Goal: Register for event/course

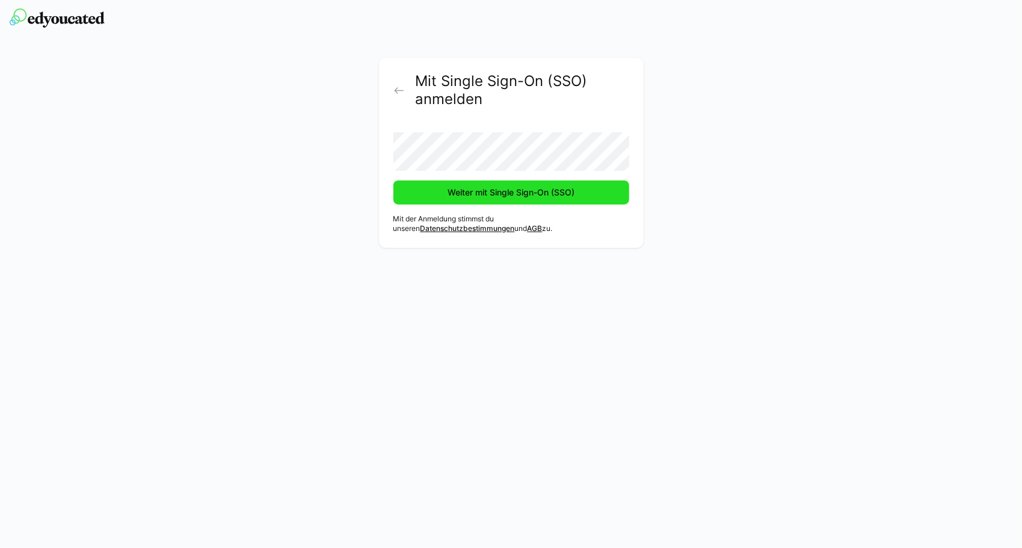
click at [486, 195] on span "Weiter mit Single Sign-On (SSO)" at bounding box center [511, 192] width 130 height 12
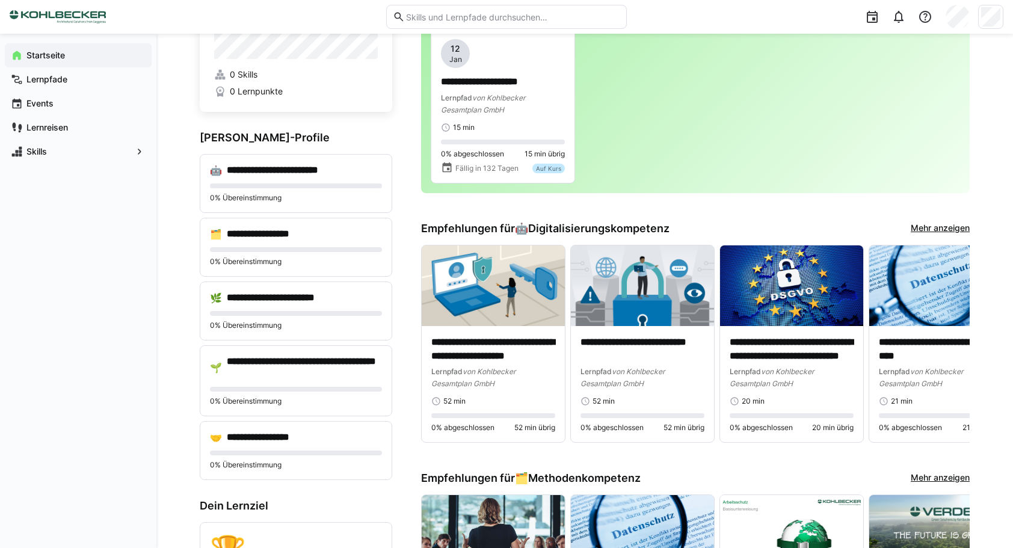
scroll to position [60, 0]
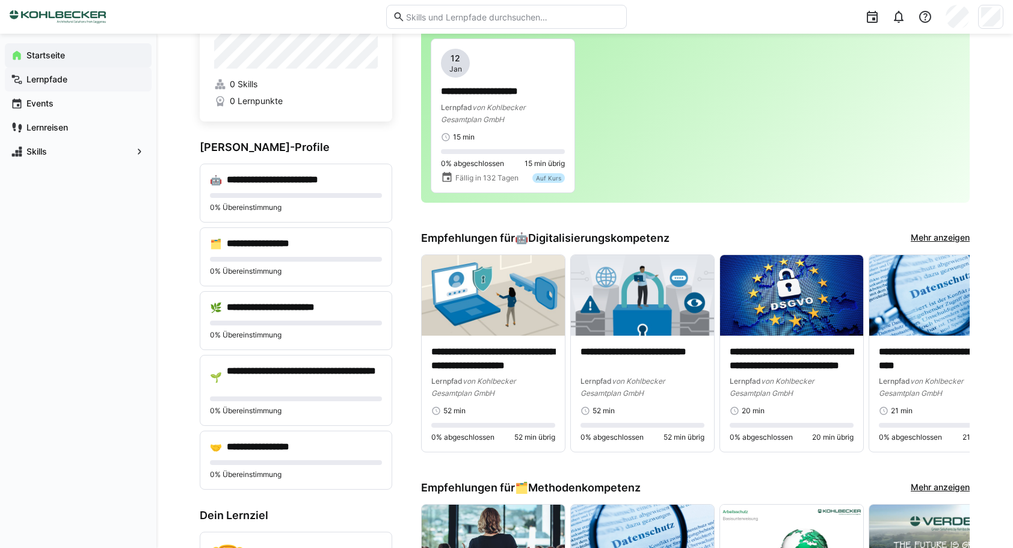
click at [0, 0] on app-navigation-label "Lernpfade" at bounding box center [0, 0] width 0 height 0
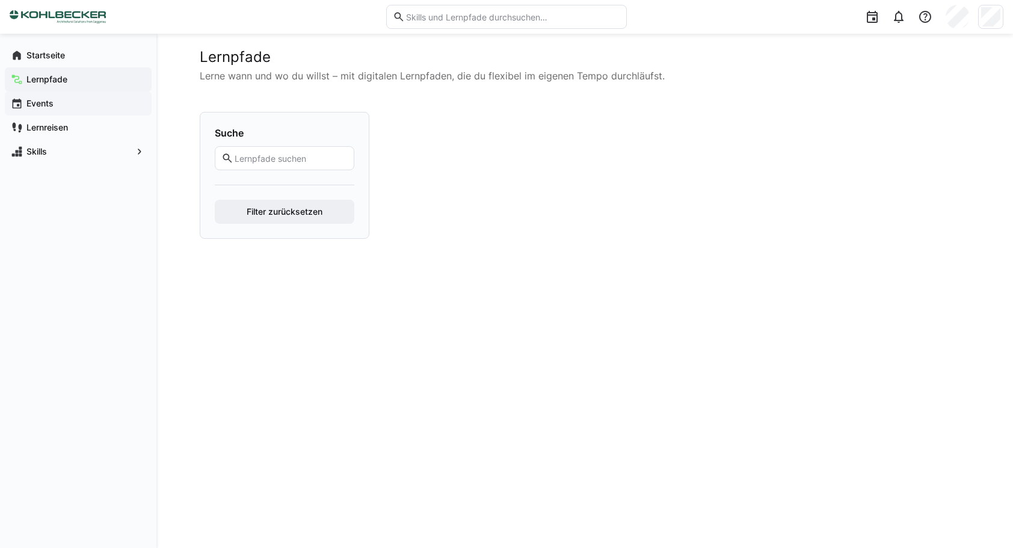
click at [0, 0] on app-navigation-label "Events" at bounding box center [0, 0] width 0 height 0
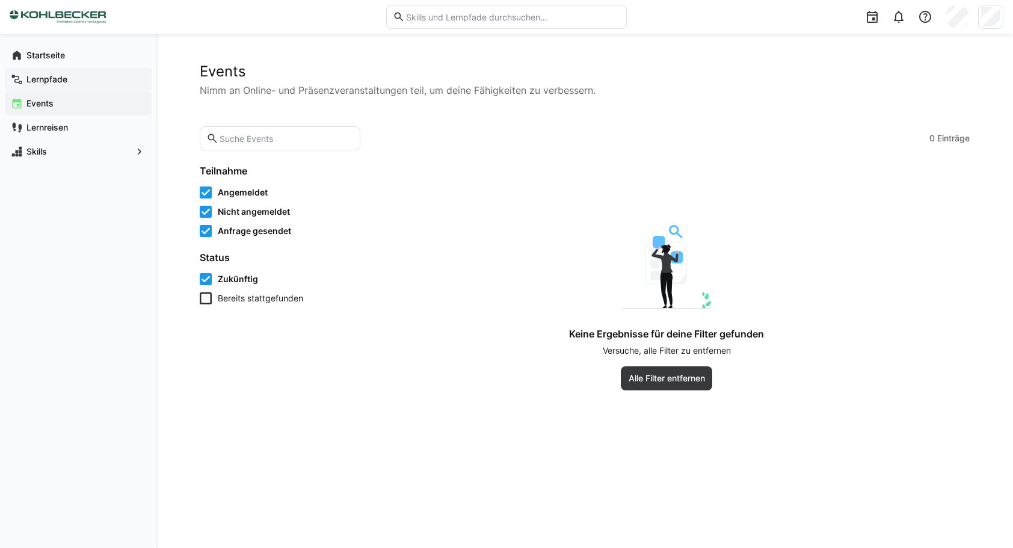
click at [45, 84] on span "Lernpfade" at bounding box center [85, 79] width 121 height 12
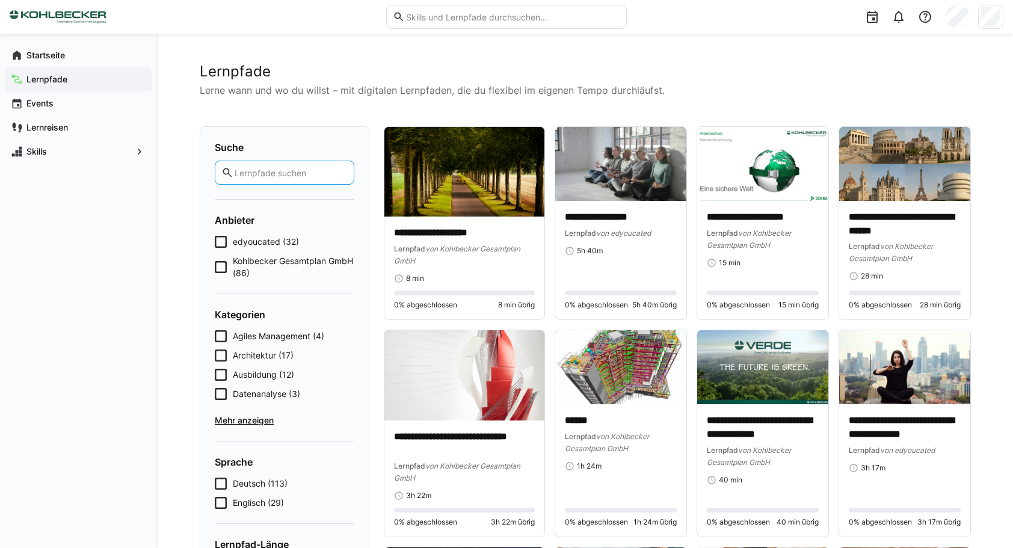
click at [264, 176] on input "text" at bounding box center [290, 172] width 114 height 11
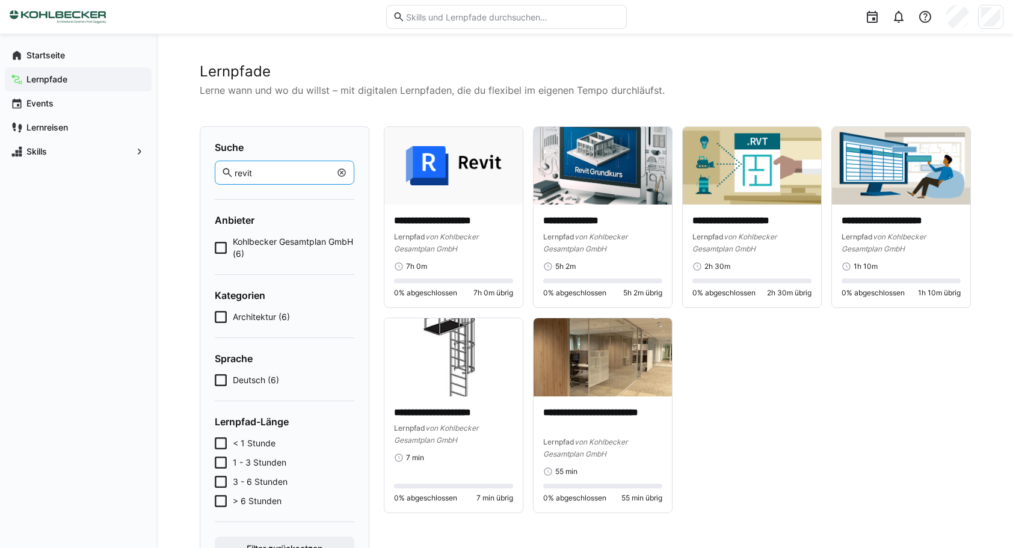
type input "revit"
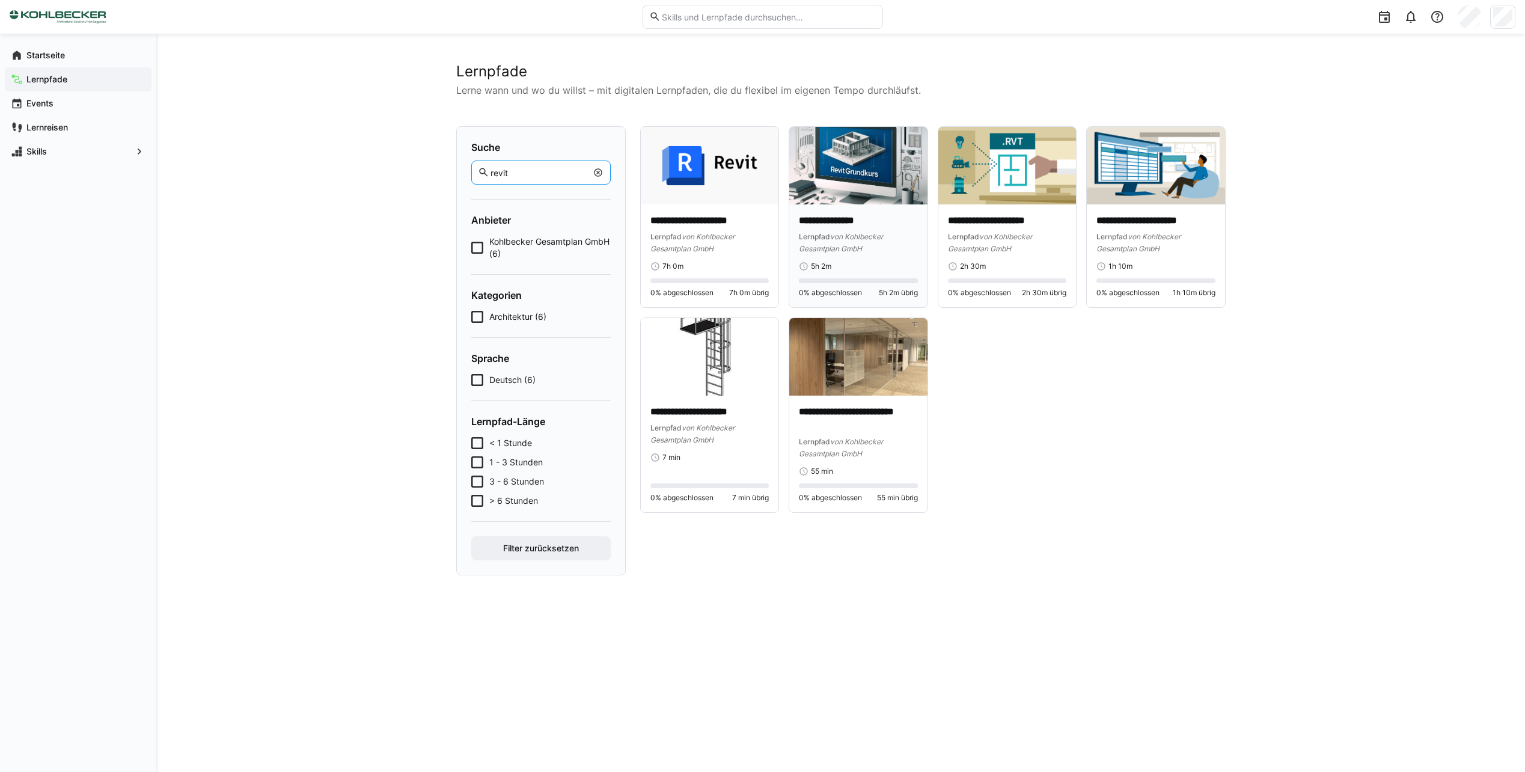
click at [840, 216] on p "**********" at bounding box center [858, 221] width 119 height 14
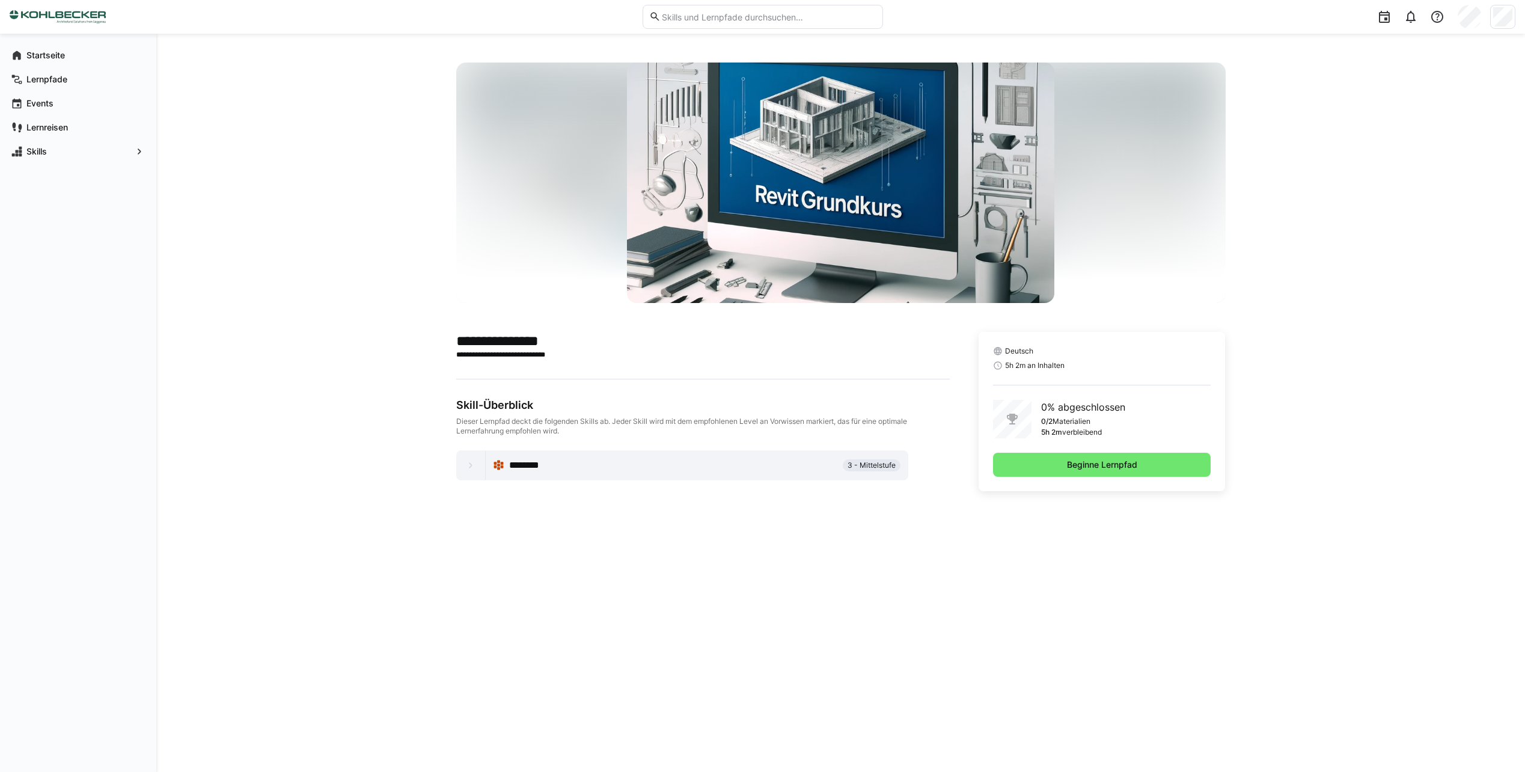
click at [541, 460] on span "********" at bounding box center [530, 465] width 43 height 14
click at [538, 466] on span "********" at bounding box center [530, 465] width 43 height 14
click at [467, 465] on eds-icon at bounding box center [471, 465] width 12 height 12
click at [1021, 467] on span "Beginne Lernpfad" at bounding box center [1102, 465] width 74 height 12
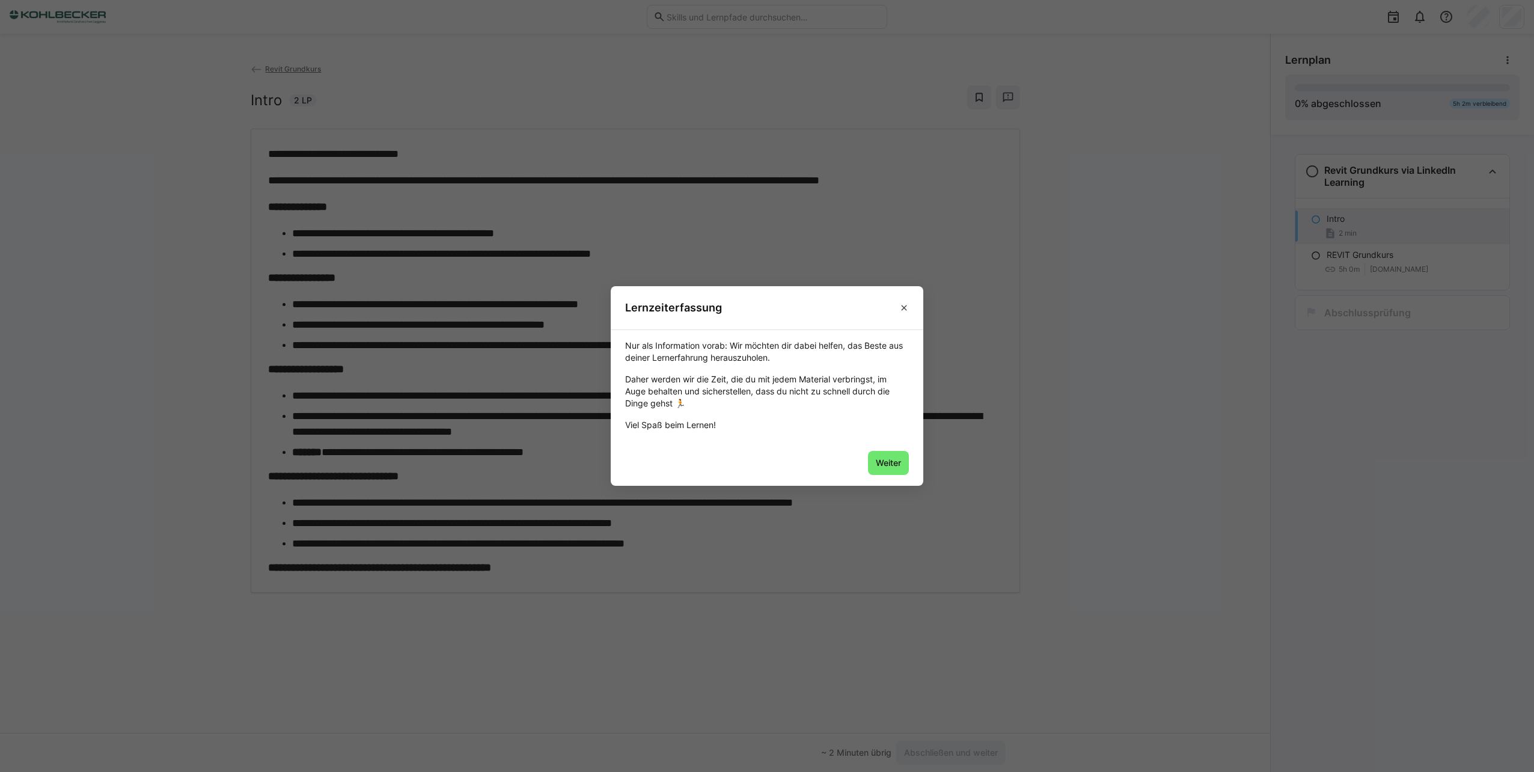
click at [866, 465] on footer "Weiter" at bounding box center [767, 463] width 313 height 45
click at [878, 462] on span "Weiter" at bounding box center [888, 463] width 29 height 12
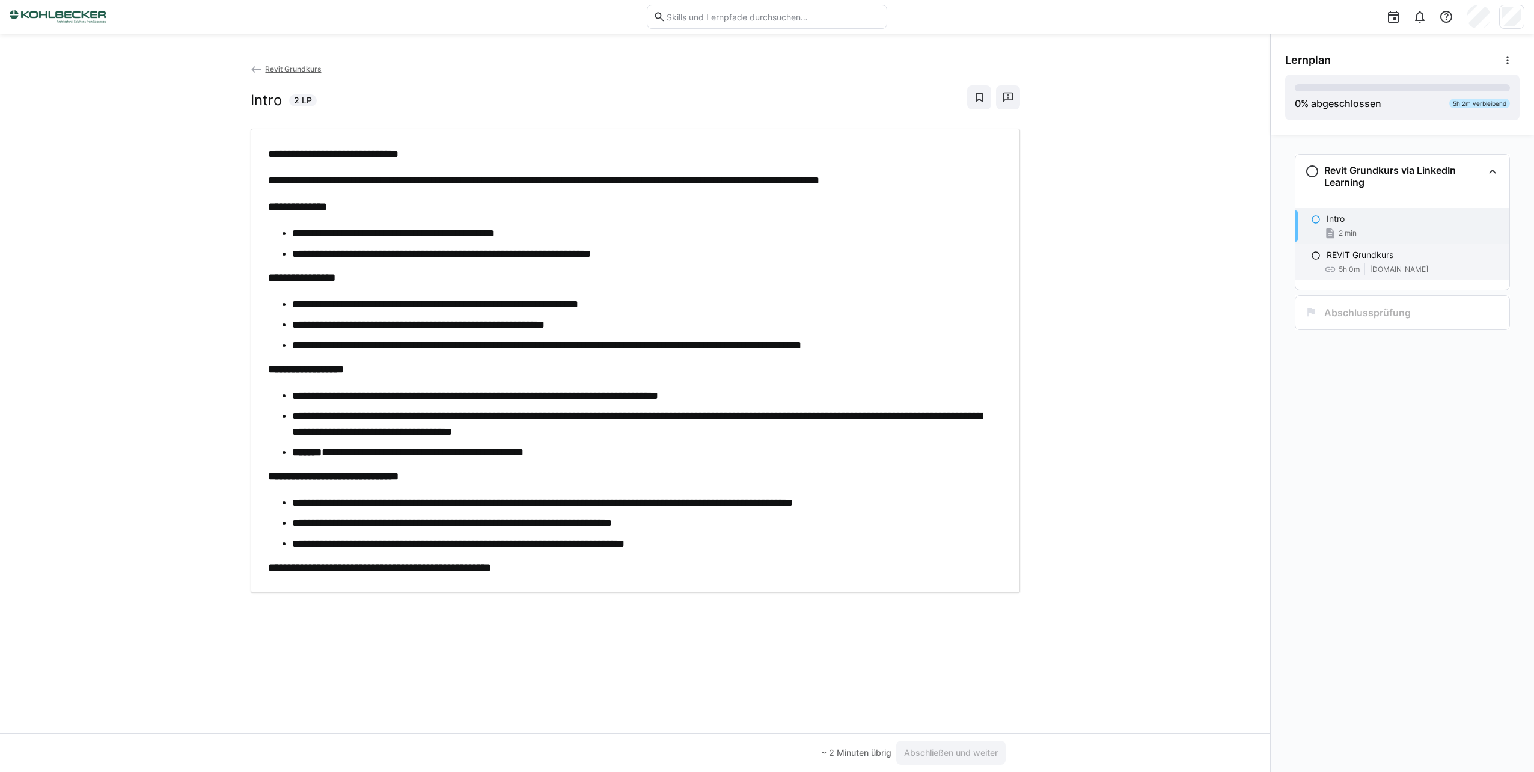
click at [1021, 257] on eds-icon at bounding box center [1316, 256] width 10 height 10
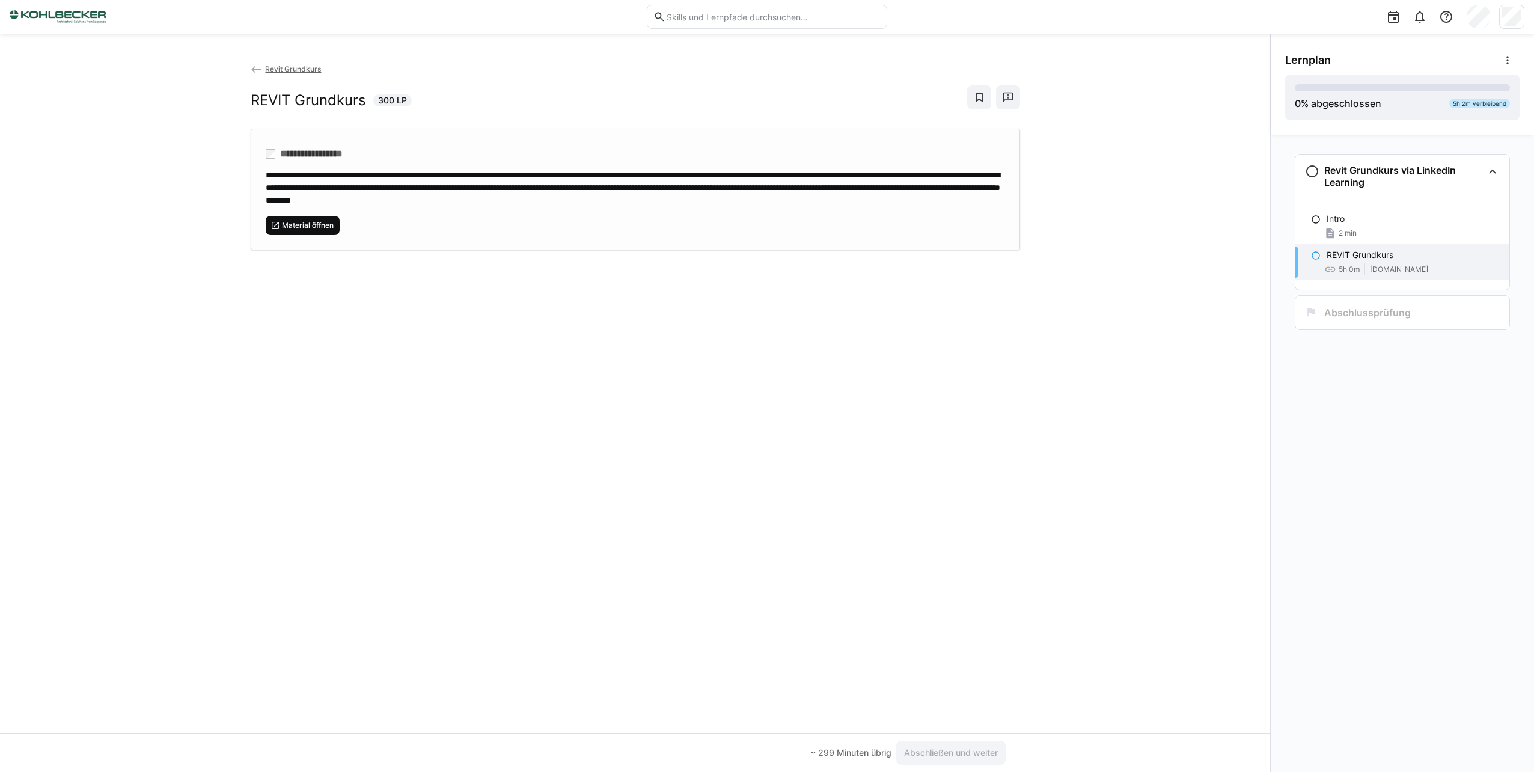
click at [277, 224] on eds-icon at bounding box center [276, 226] width 10 height 10
click at [292, 224] on span "Material öffnen" at bounding box center [308, 226] width 54 height 10
